Goal: Task Accomplishment & Management: Manage account settings

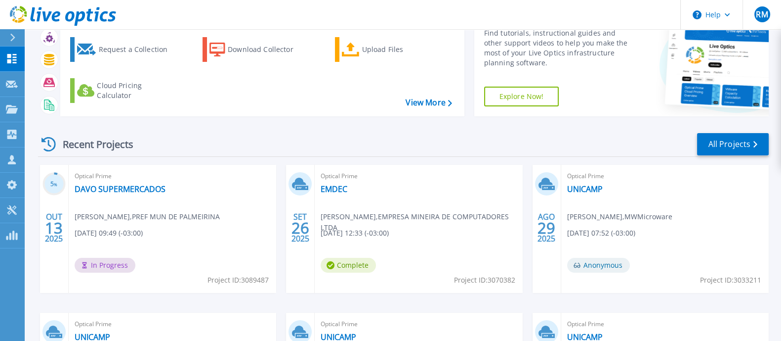
scroll to position [61, 0]
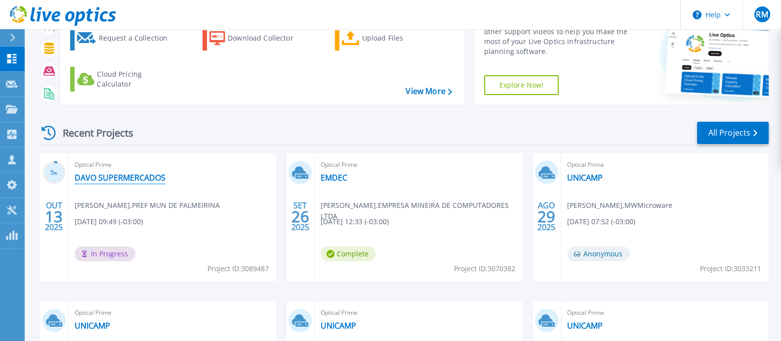
click at [106, 176] on link "DAVO SUPERMERCADOS" at bounding box center [120, 178] width 91 height 10
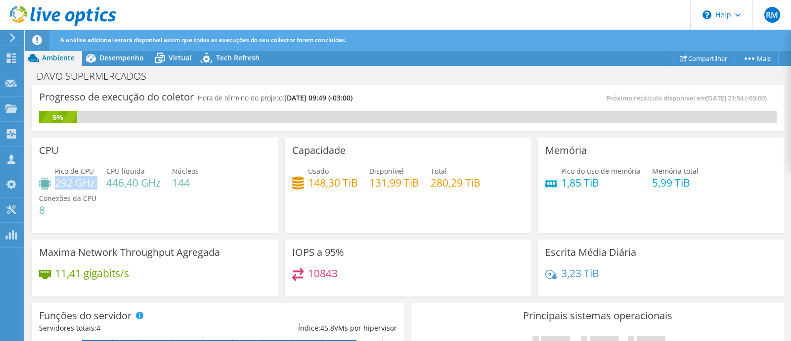
drag, startPoint x: 55, startPoint y: 180, endPoint x: 95, endPoint y: 181, distance: 40.5
click at [95, 181] on div "Pico de CPU 292 GHz CPU líquida 446,40 GHz Núcleos 144 Conexões da CPU 8" at bounding box center [154, 195] width 231 height 59
drag, startPoint x: 108, startPoint y: 184, endPoint x: 188, endPoint y: 212, distance: 85.4
click at [163, 181] on div "Pico de CPU 292 GHz CPU líquida 446,40 GHz Núcleos 144 Conexões da CPU 8" at bounding box center [154, 195] width 231 height 59
click at [114, 56] on span "Desempenho" at bounding box center [121, 57] width 44 height 9
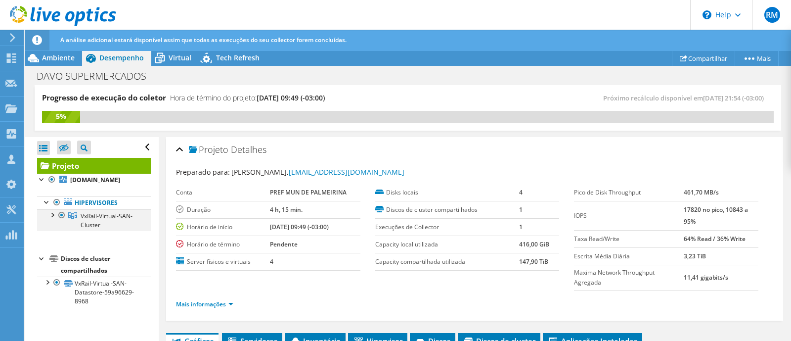
click at [52, 219] on div at bounding box center [52, 214] width 10 height 10
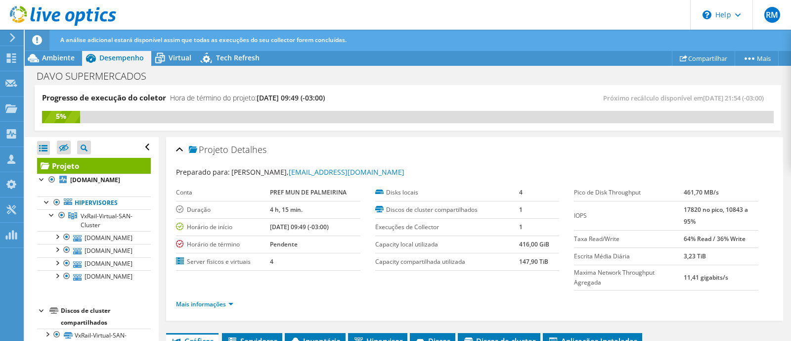
scroll to position [61, 0]
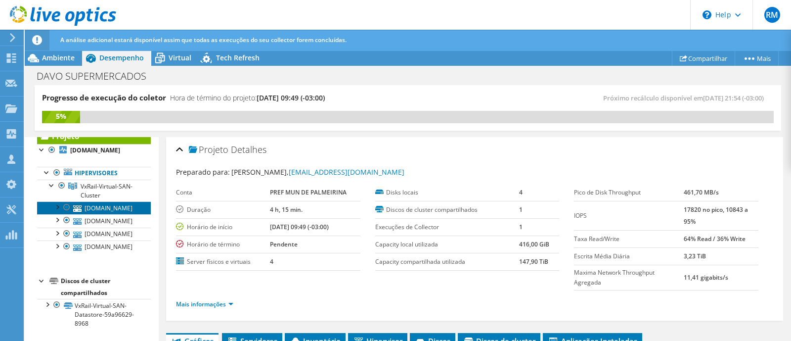
click at [97, 201] on link "[DOMAIN_NAME]" at bounding box center [94, 207] width 114 height 13
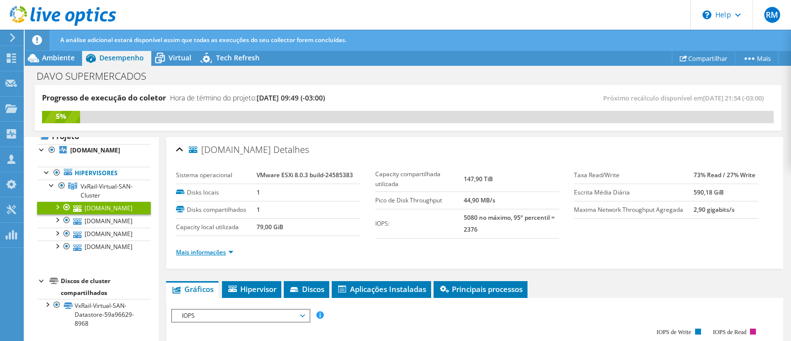
click at [216, 250] on link "Mais informações" at bounding box center [204, 252] width 57 height 8
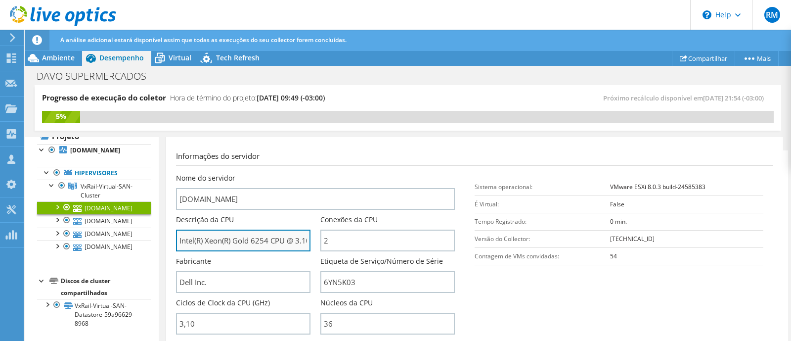
scroll to position [0, 53]
drag, startPoint x: 232, startPoint y: 239, endPoint x: 310, endPoint y: 238, distance: 77.6
click at [310, 238] on div "Descrição da CPU Intel(R) Xeon(R) Gold 6254 CPU @ 3.10GHz 3.09 GHz" at bounding box center [248, 233] width 144 height 37
click at [249, 238] on input "Intel(R) Xeon(R) Gold 6254 CPU @ 3.10GHz 3.09 GHz" at bounding box center [243, 240] width 134 height 22
drag, startPoint x: 219, startPoint y: 239, endPoint x: 393, endPoint y: 239, distance: 174.0
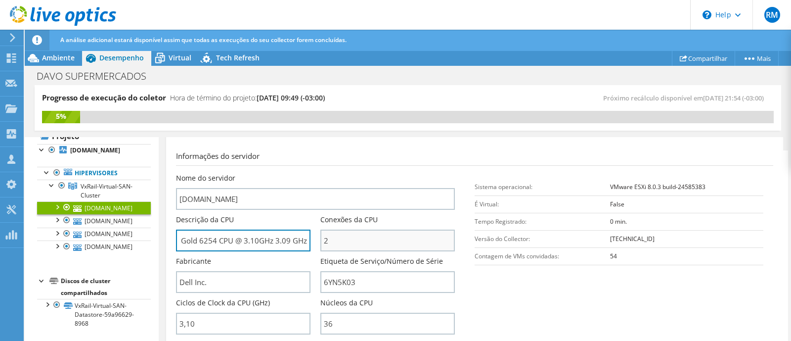
click at [393, 173] on div "Nome do servidor [DOMAIN_NAME] Descrição da CPU Intel(R) Xeon(R) Gold 6254 CPU …" at bounding box center [320, 173] width 289 height 0
click at [265, 242] on input "Intel(R) Xeon(R) Gold 6254 CPU @ 3.10GHz 3.09 GHz" at bounding box center [243, 240] width 134 height 22
drag, startPoint x: 268, startPoint y: 238, endPoint x: 175, endPoint y: 238, distance: 92.4
click at [175, 238] on div "[DOMAIN_NAME] Detalhes Sistema operacional VMware ESXi 8.0.3 build-24585383 Dis…" at bounding box center [474, 314] width 617 height 600
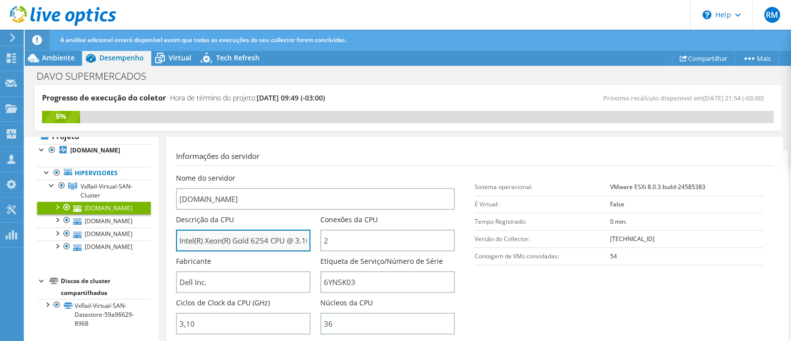
click at [218, 237] on input "Intel(R) Xeon(R) Gold 6254 CPU @ 3.10GHz 3.09 GHz" at bounding box center [243, 240] width 134 height 22
drag, startPoint x: 198, startPoint y: 239, endPoint x: 302, endPoint y: 238, distance: 103.3
click at [302, 238] on input "Intel(R) Xeon(R) Gold 6254 CPU @ 3.10GHz 3.09 GHz" at bounding box center [243, 240] width 134 height 22
click at [269, 239] on input "Intel(R) Xeon(R) Gold 6254 CPU @ 3.10GHz 3.09 GHz" at bounding box center [243, 240] width 134 height 22
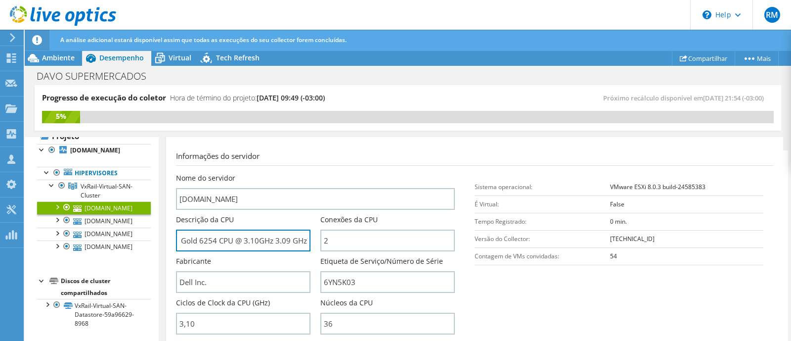
drag, startPoint x: 205, startPoint y: 240, endPoint x: 309, endPoint y: 236, distance: 104.9
click at [309, 236] on div "Descrição da CPU Intel(R) Xeon(R) Gold 6254 CPU @ 3.10GHz 3.09 GHz" at bounding box center [248, 233] width 144 height 37
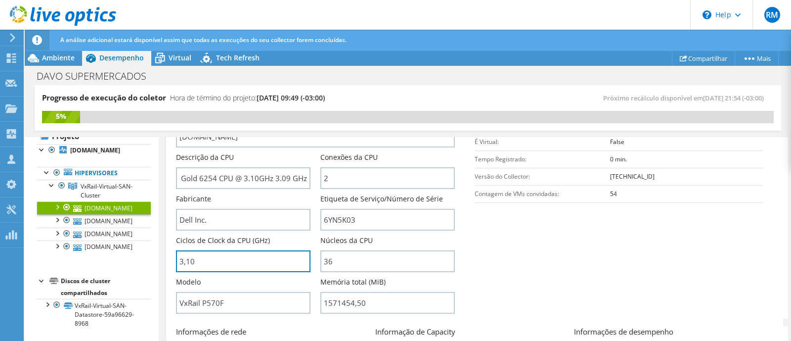
scroll to position [0, 0]
drag, startPoint x: 204, startPoint y: 259, endPoint x: 171, endPoint y: 259, distance: 33.6
click at [171, 259] on div "[DOMAIN_NAME] Detalhes Sistema operacional VMware ESXi 8.0.3 build-24585383 Dis…" at bounding box center [474, 252] width 617 height 600
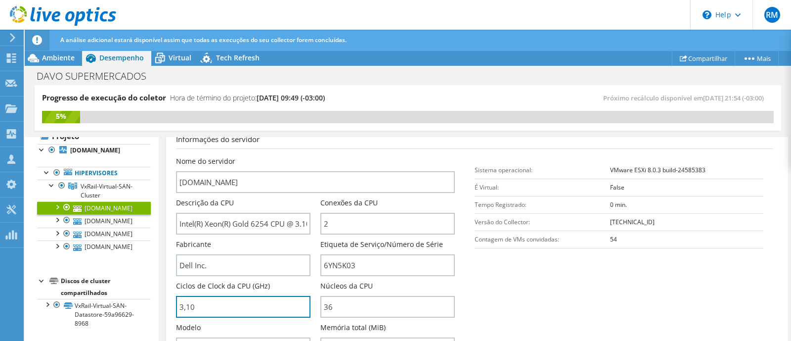
scroll to position [123, 0]
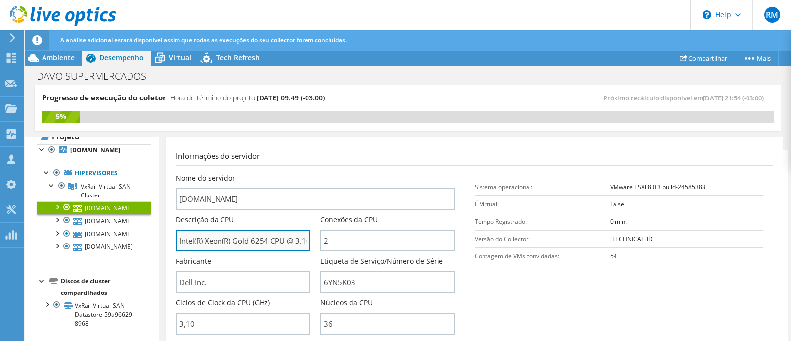
type input "310"
drag, startPoint x: 240, startPoint y: 238, endPoint x: 380, endPoint y: 238, distance: 140.4
click at [385, 173] on div "Nome do servidor [DOMAIN_NAME] Descrição da CPU Intel(R) Xeon(R) Gold 6254 CPU …" at bounding box center [320, 173] width 289 height 0
click at [246, 242] on input "Intel(R) Xeon(R) Gold 6254 CPU @ 3.10GHz 3.09 GHz" at bounding box center [243, 240] width 134 height 22
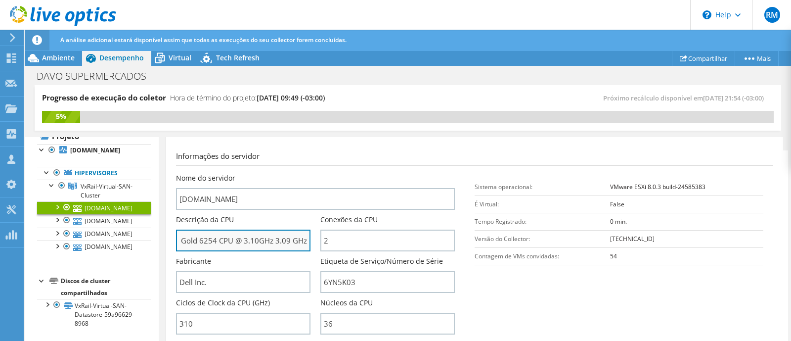
click at [210, 236] on input "Intel(R) Xeon(R) Gold 6254 CPU @ 3.10GHz 3.09 GHz" at bounding box center [243, 240] width 134 height 22
drag, startPoint x: 219, startPoint y: 237, endPoint x: 78, endPoint y: 235, distance: 141.9
click at [78, 235] on div "Progresso de execução do coletor Hora de término do projeto: [DATE] 09:49 (-03:…" at bounding box center [408, 213] width 766 height 257
click at [200, 237] on input "Intel(R) Xeon(R) Gold 6254 CPU @ 3.10GHz 3.09 GHz" at bounding box center [243, 240] width 134 height 22
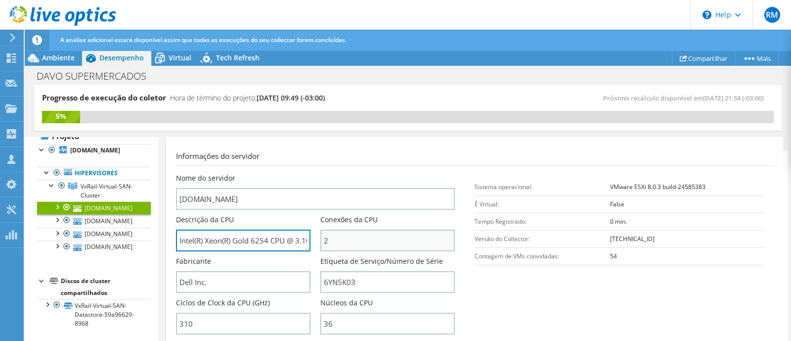
scroll to position [0, 53]
drag, startPoint x: 178, startPoint y: 236, endPoint x: 381, endPoint y: 233, distance: 202.7
click at [381, 173] on div "Nome do servidor [DOMAIN_NAME] Descrição da CPU Intel(R) Xeon(R) Gold 6254 CPU …" at bounding box center [320, 173] width 289 height 0
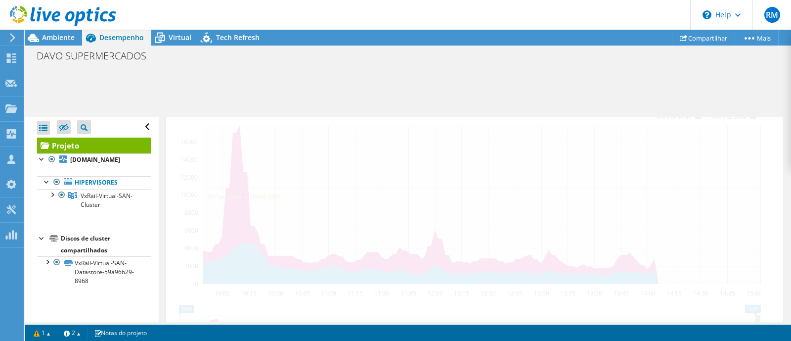
scroll to position [309, 0]
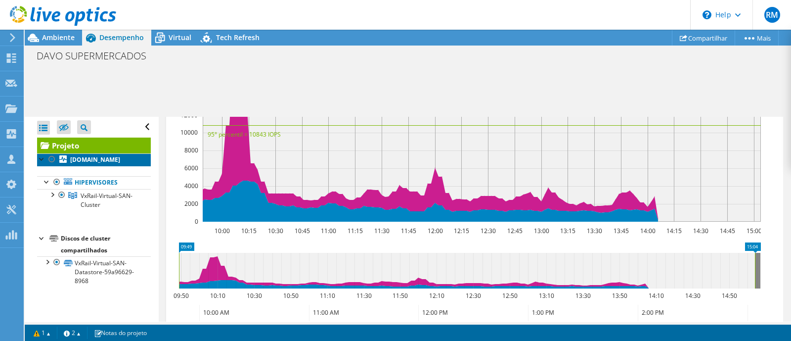
click at [83, 164] on b "[DOMAIN_NAME]" at bounding box center [95, 159] width 50 height 8
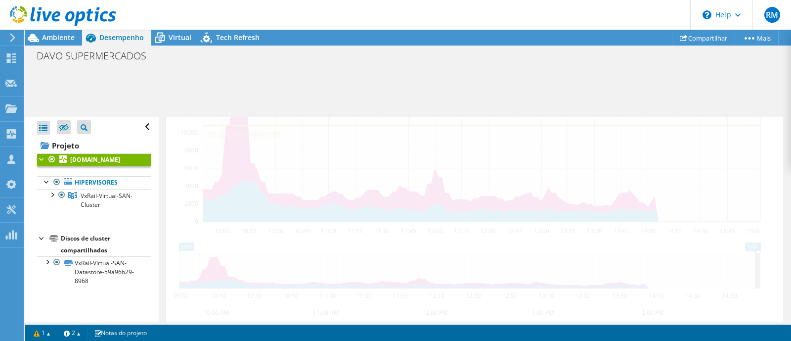
scroll to position [281, 0]
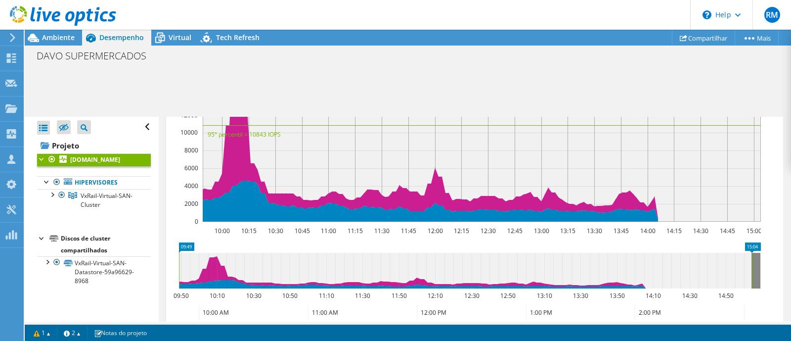
click at [43, 156] on div at bounding box center [42, 158] width 10 height 10
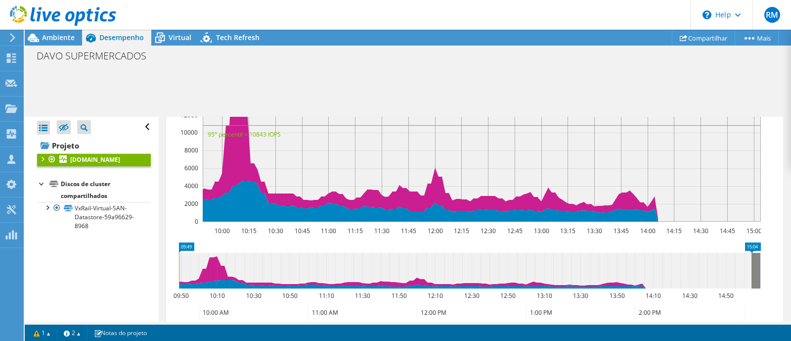
click at [43, 156] on div at bounding box center [42, 158] width 10 height 10
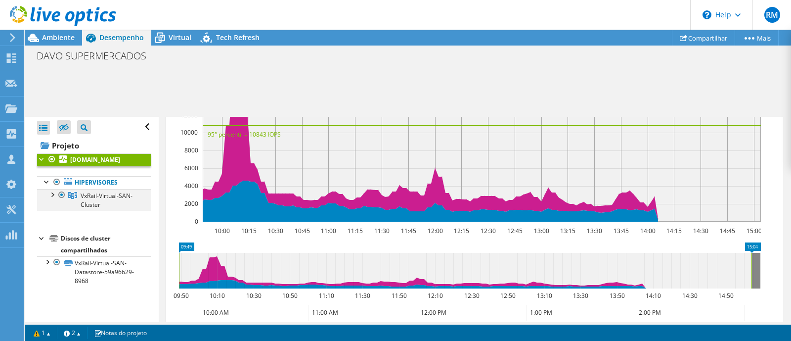
click at [51, 199] on div at bounding box center [52, 194] width 10 height 10
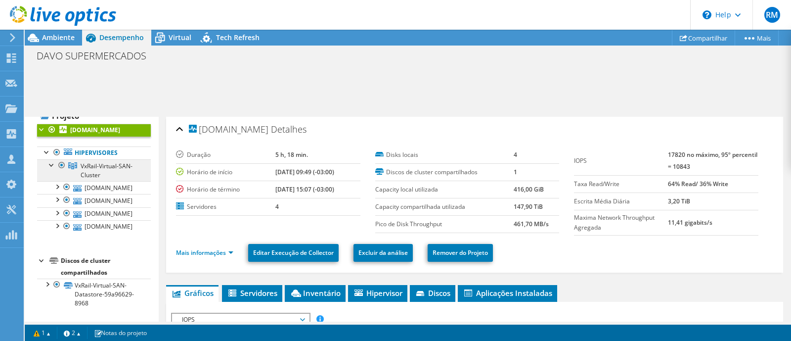
scroll to position [73, 0]
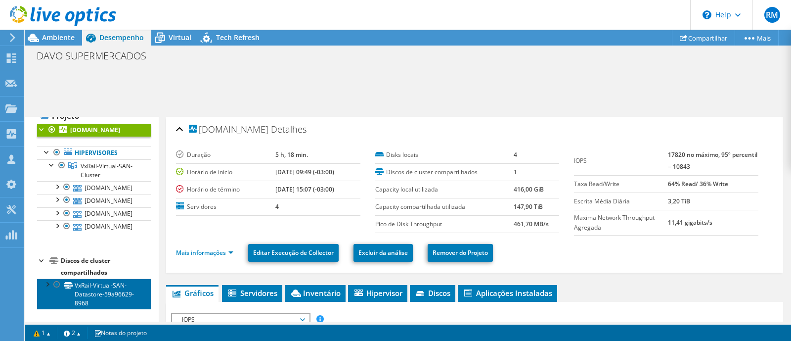
click at [87, 290] on link "VxRail-Virtual-SAN-Datastore-59a96629-8968" at bounding box center [94, 293] width 114 height 31
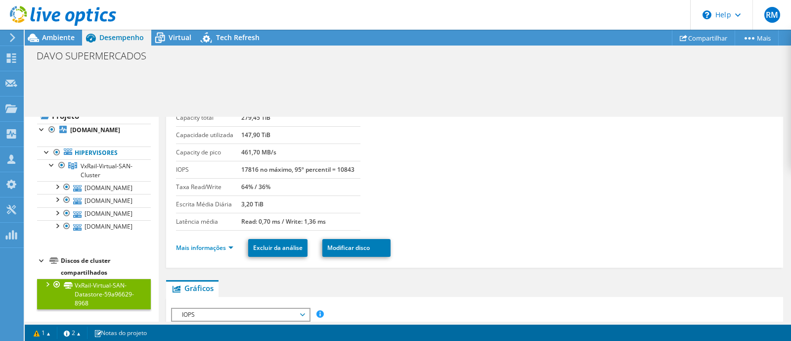
scroll to position [0, 0]
